Goal: Information Seeking & Learning: Learn about a topic

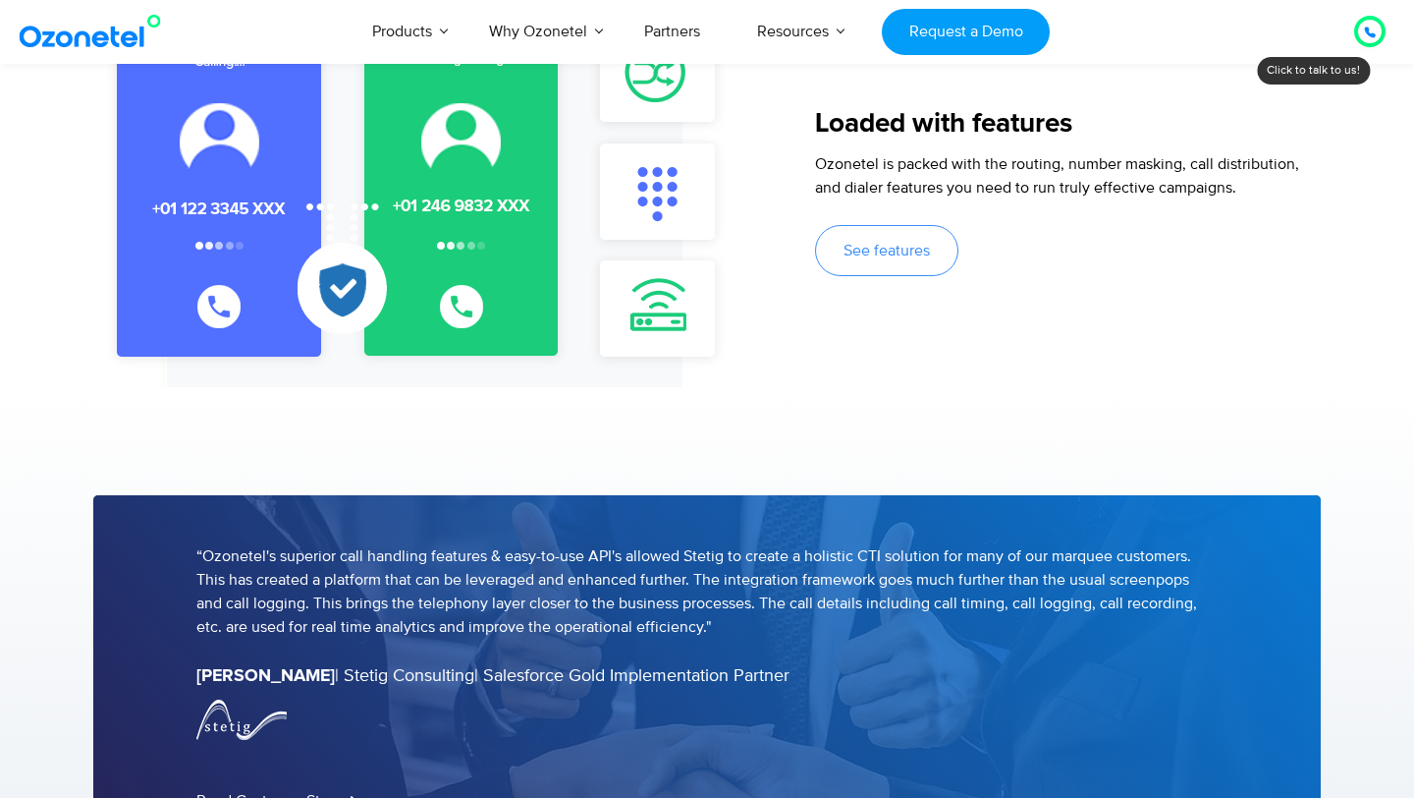
scroll to position [2365, 0]
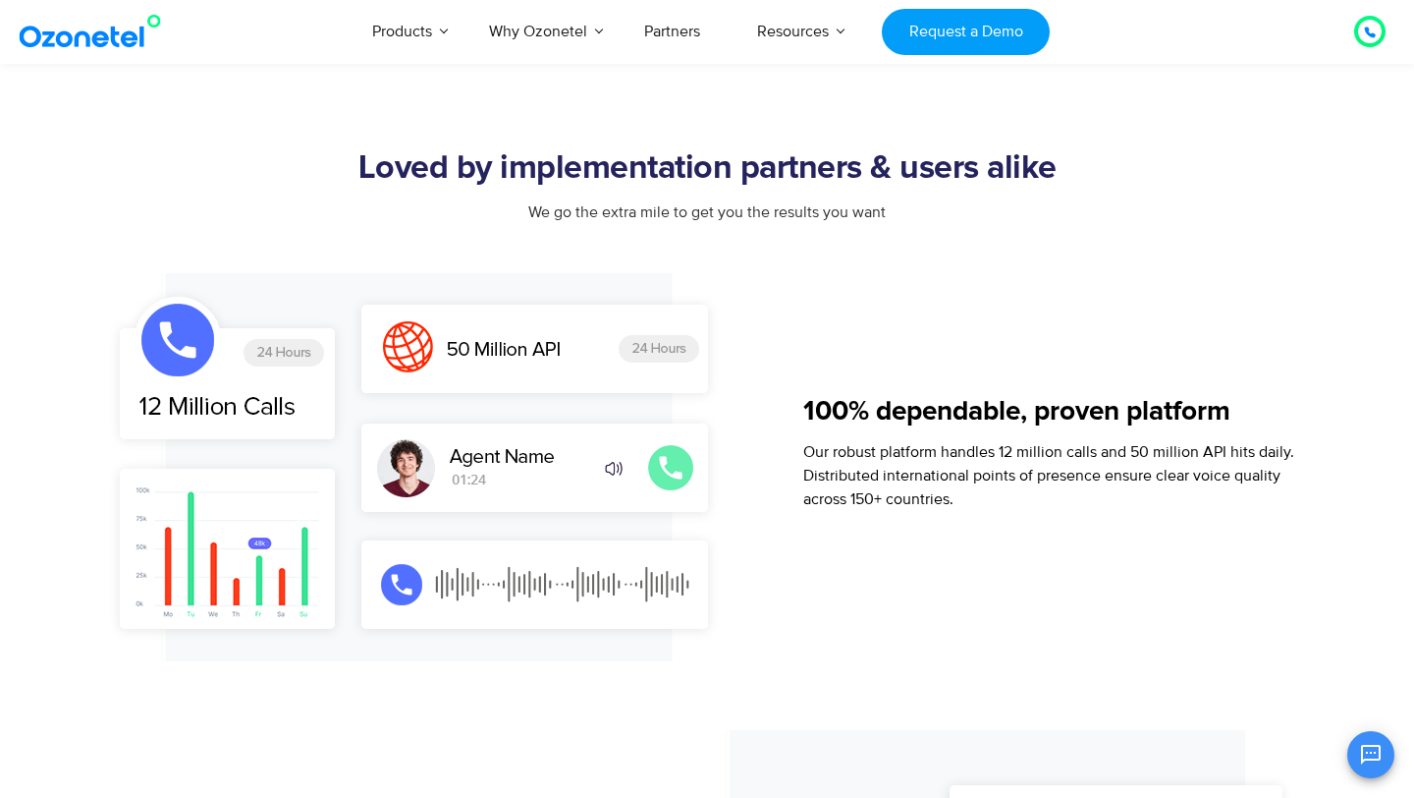
scroll to position [1183, 0]
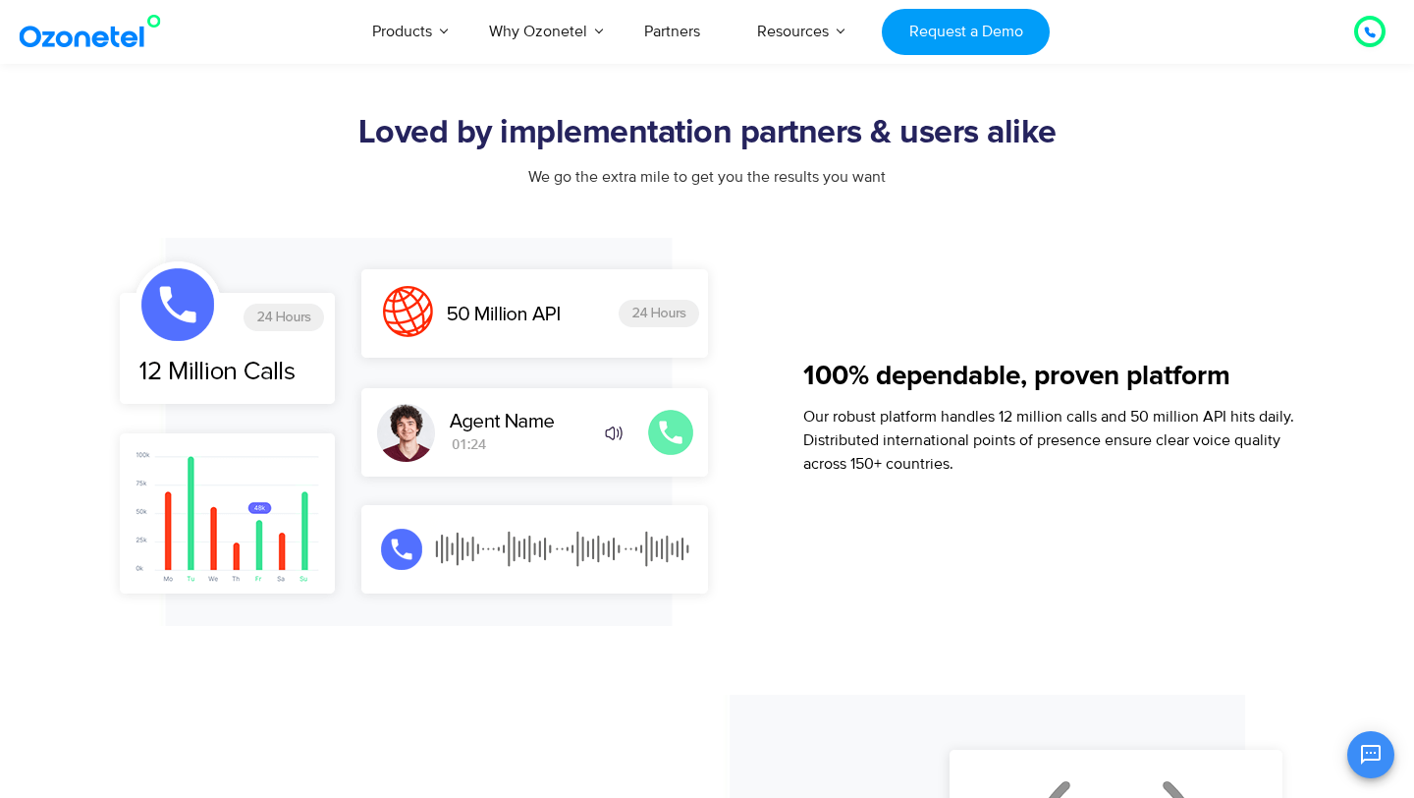
click at [191, 285] on img at bounding box center [418, 432] width 635 height 388
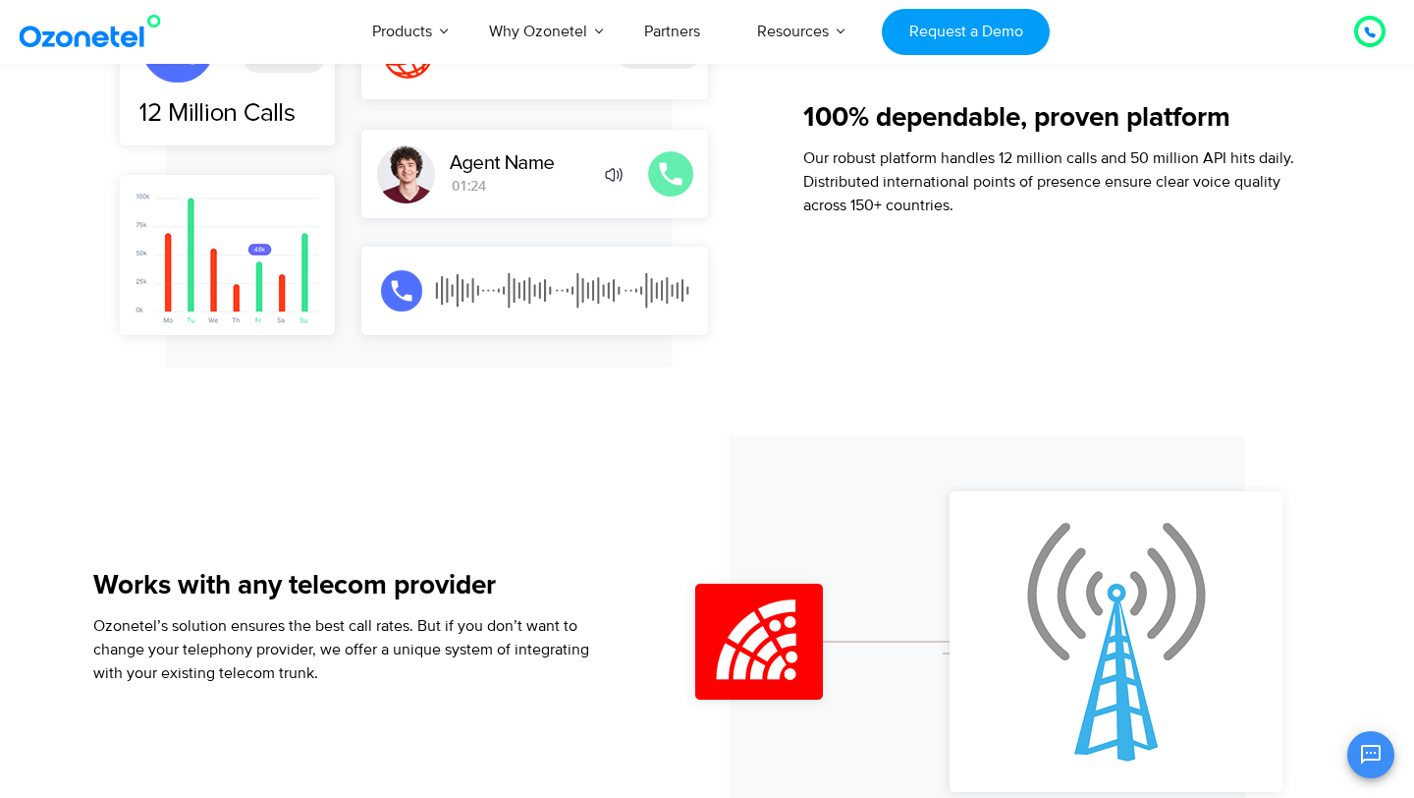
scroll to position [1444, 0]
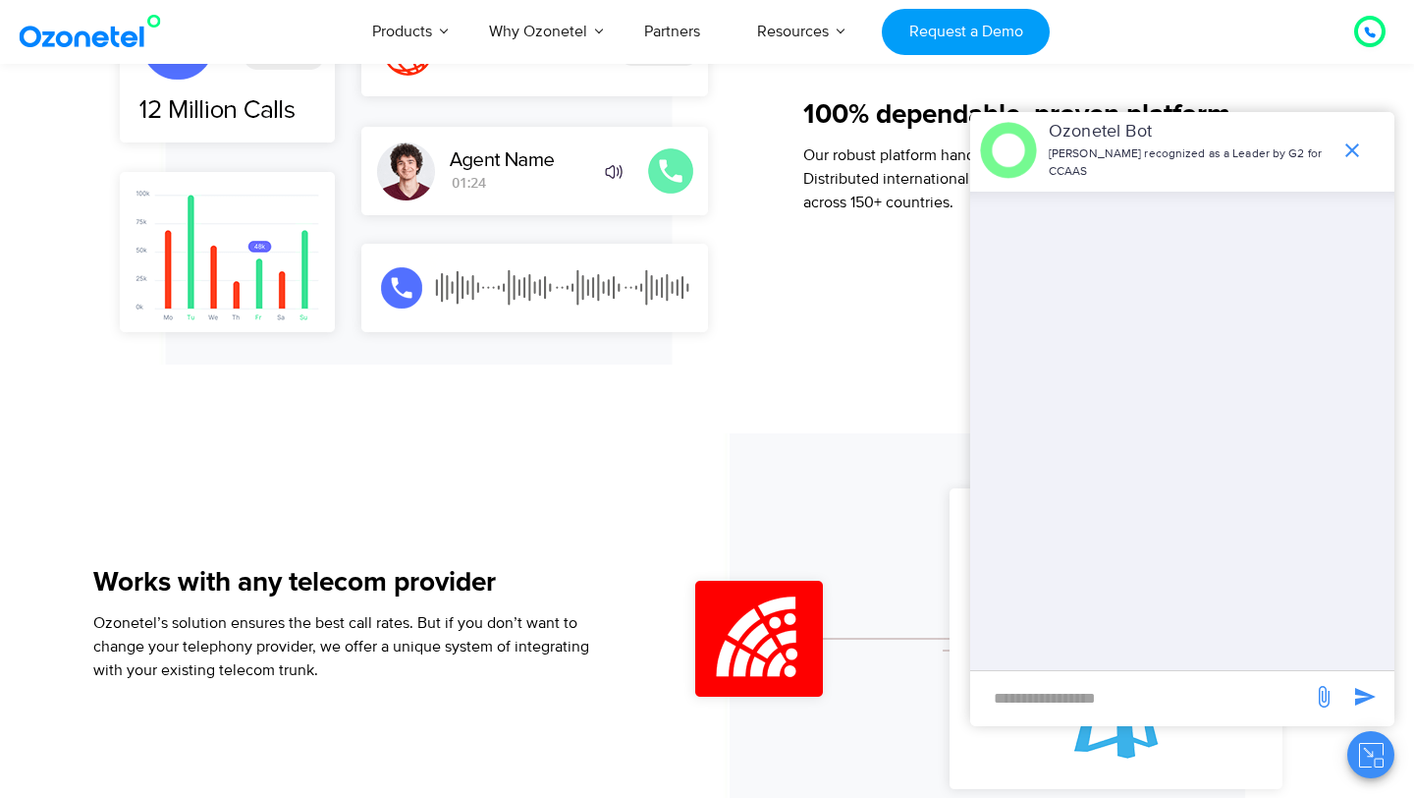
click at [1365, 170] on div "Ozonetel Bot Ozonetel recognized as a Leader by G2 for CCAAS" at bounding box center [1182, 150] width 424 height 77
click at [1356, 166] on span "end chat or minimize" at bounding box center [1352, 150] width 39 height 39
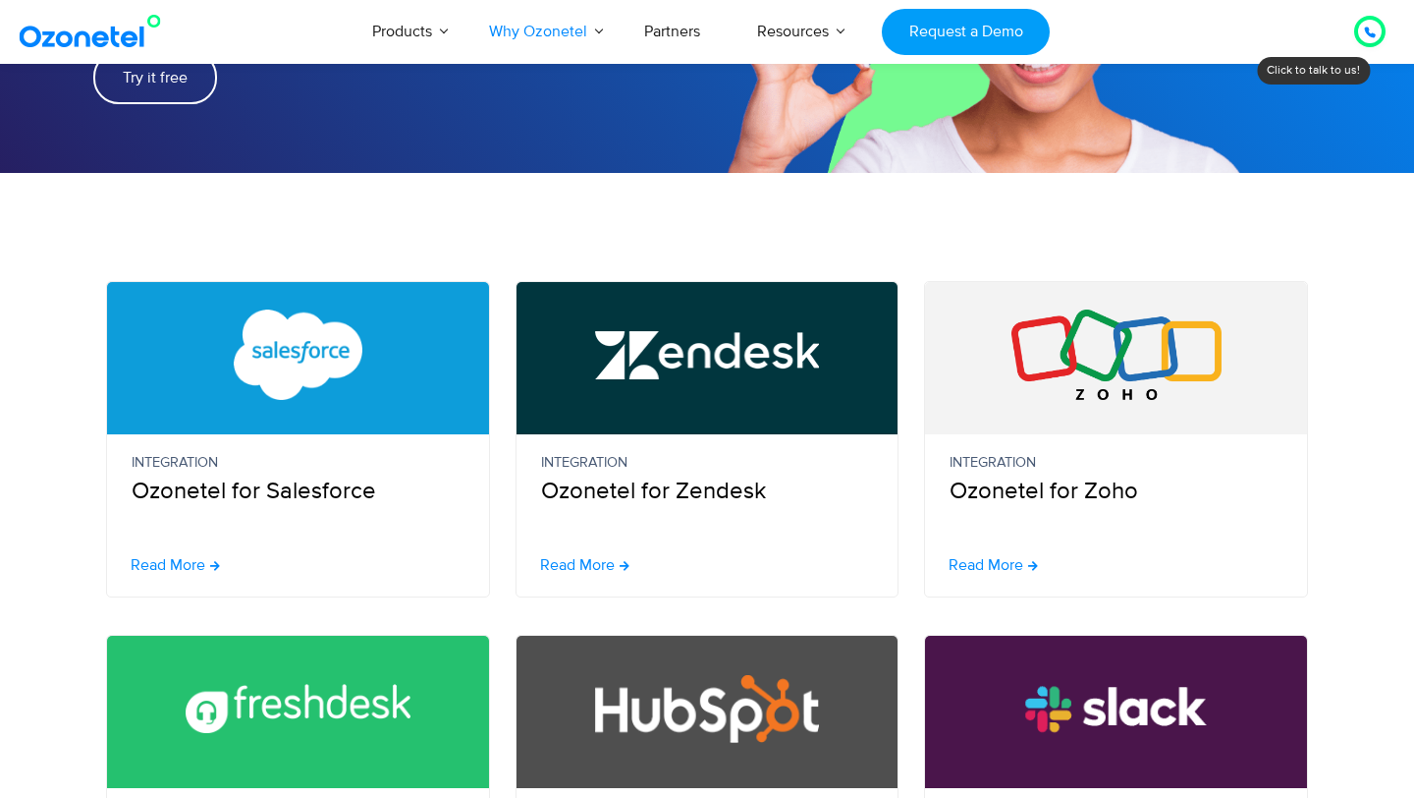
scroll to position [349, 0]
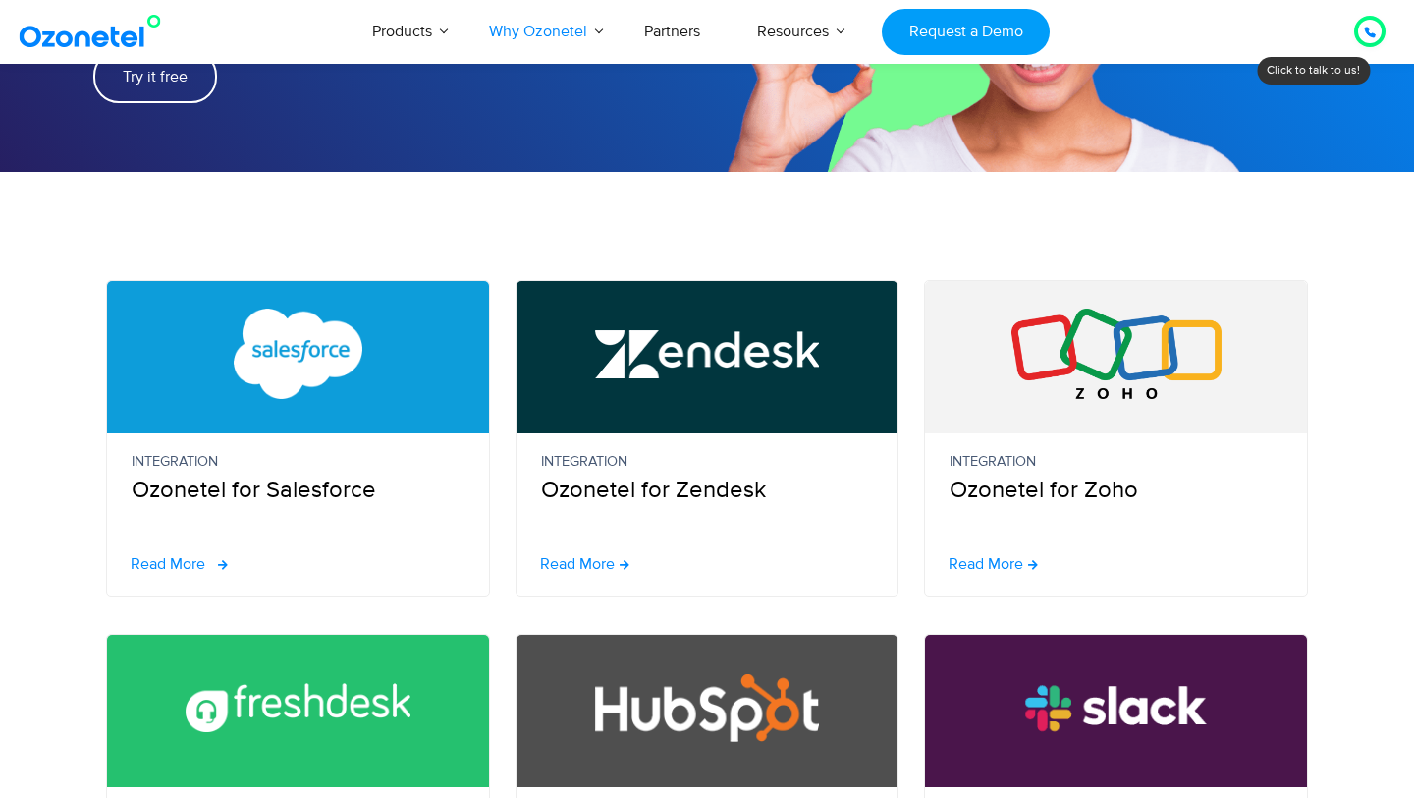
click at [178, 564] on span "Read More" at bounding box center [168, 564] width 75 height 16
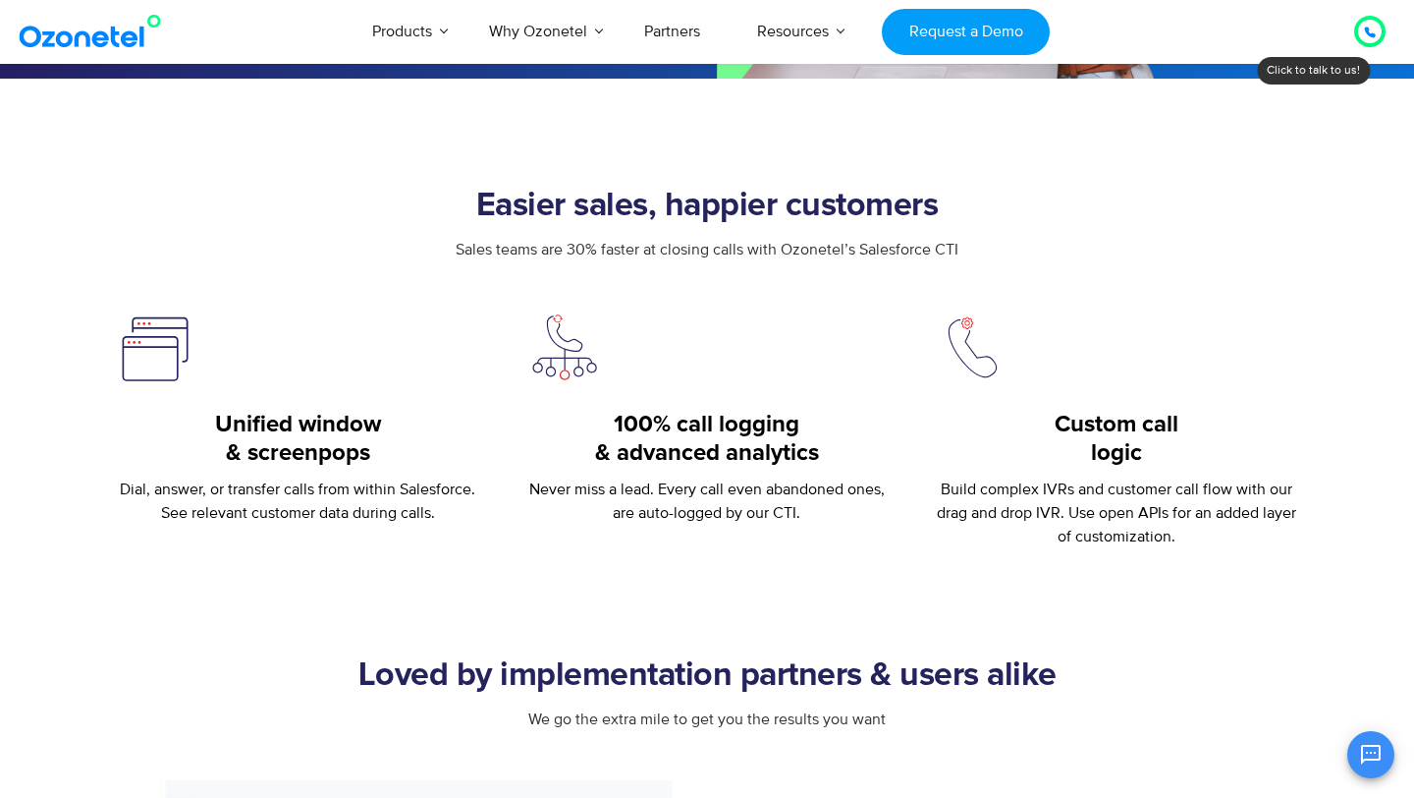
scroll to position [582, 0]
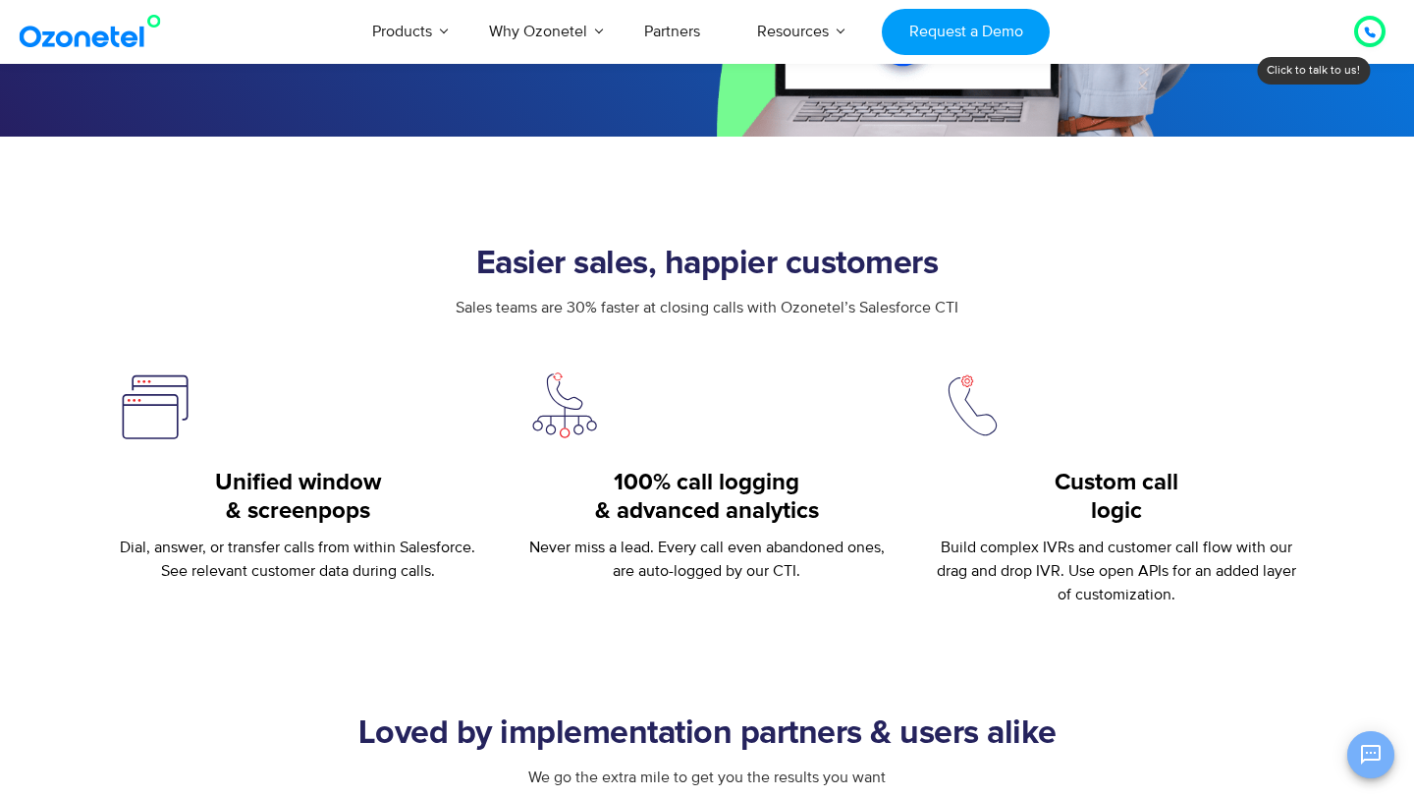
click at [1383, 763] on button "Open chat" at bounding box center [1371, 754] width 47 height 47
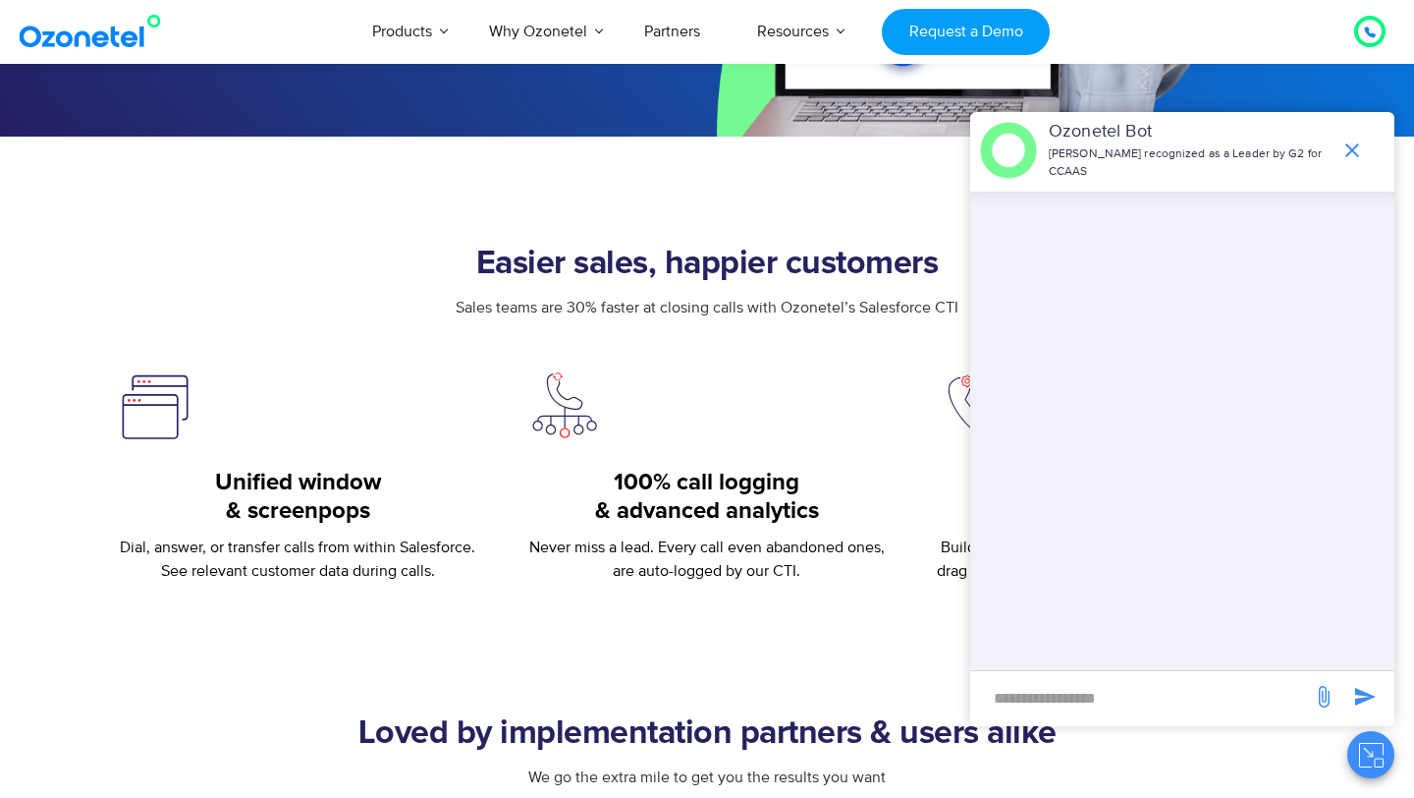
click at [1146, 696] on input "new-msg-input" at bounding box center [1141, 697] width 322 height 33
type input "***"
click at [1353, 146] on icon "end chat or minimize" at bounding box center [1353, 150] width 24 height 24
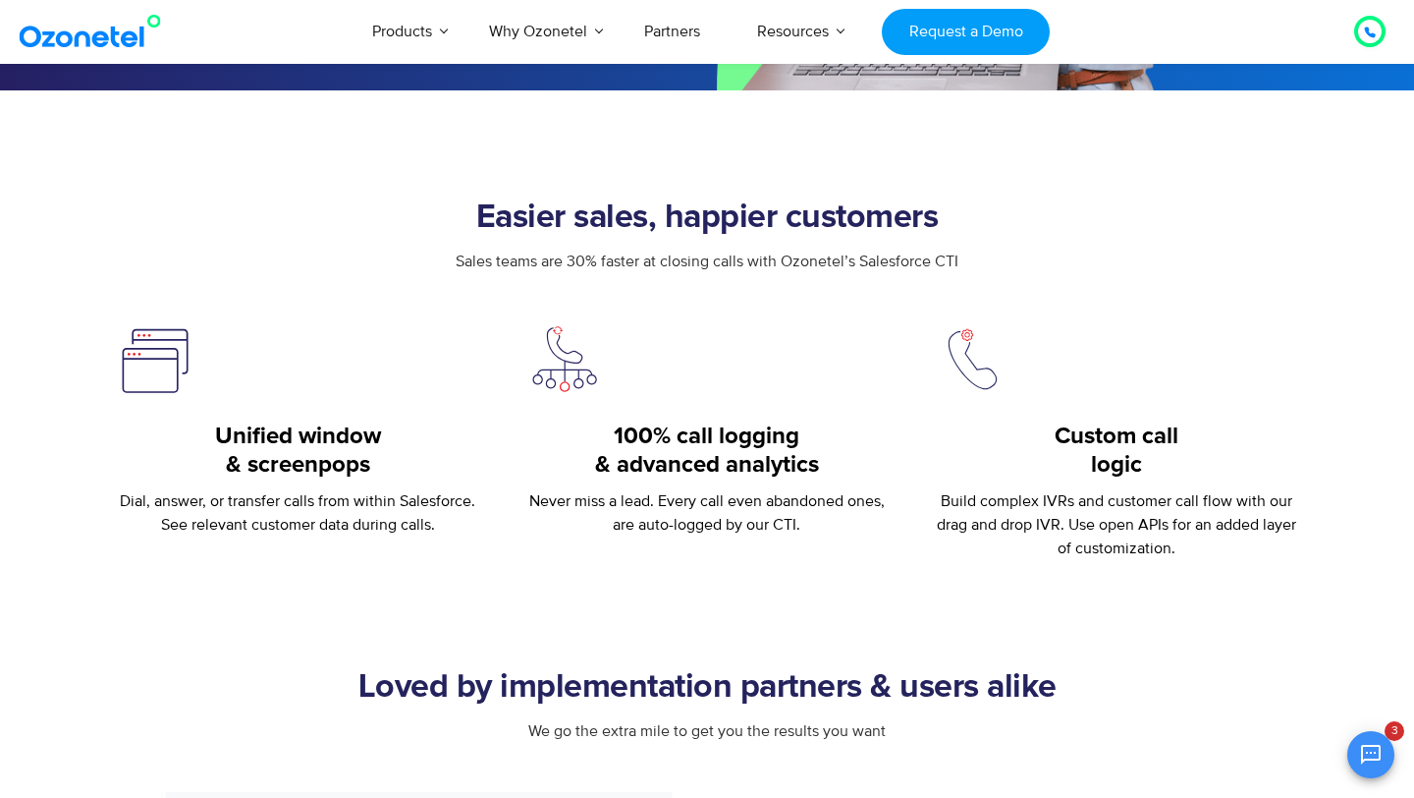
scroll to position [618, 0]
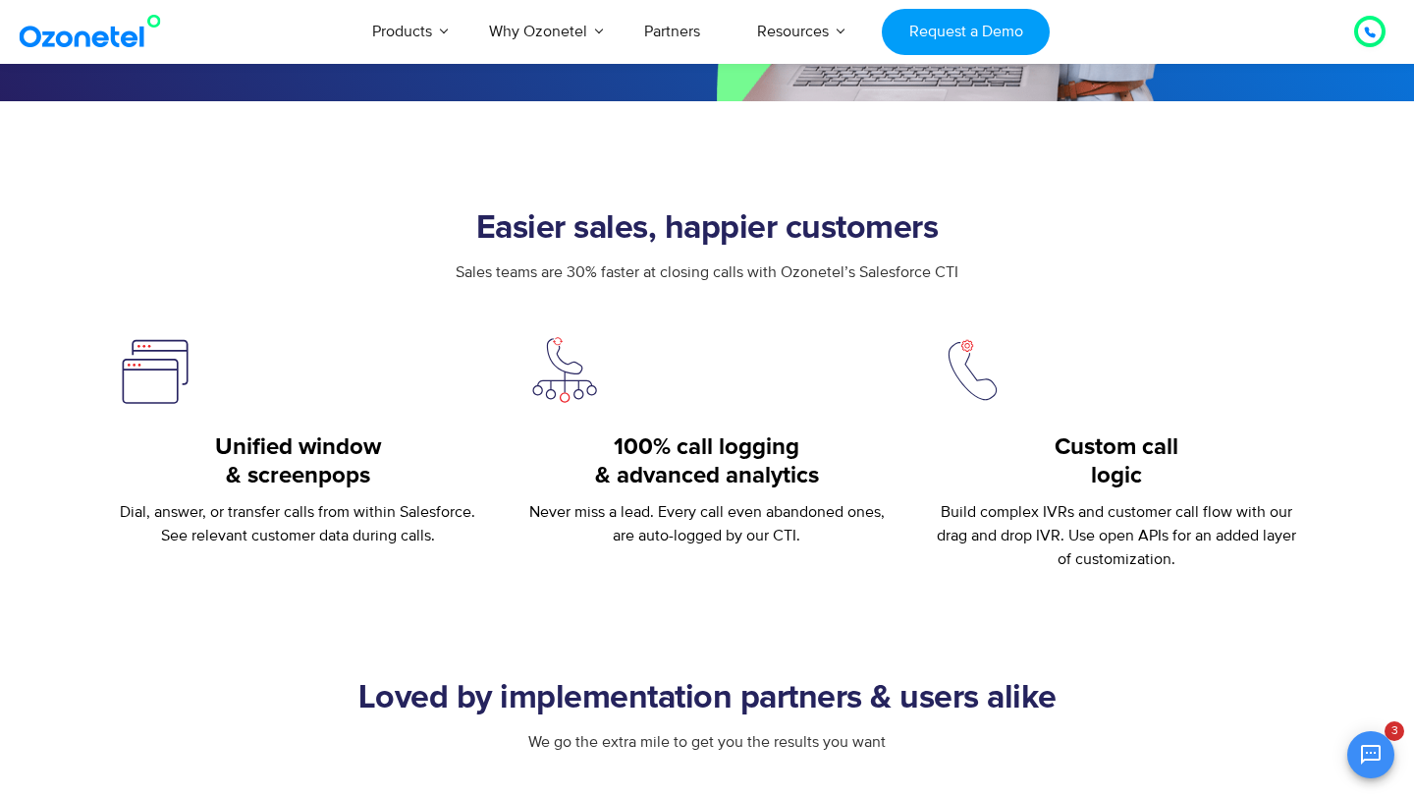
click at [257, 431] on div "Unified window & screenpops Dial, answer, or transfer calls from within Salesfo…" at bounding box center [298, 440] width 360 height 214
